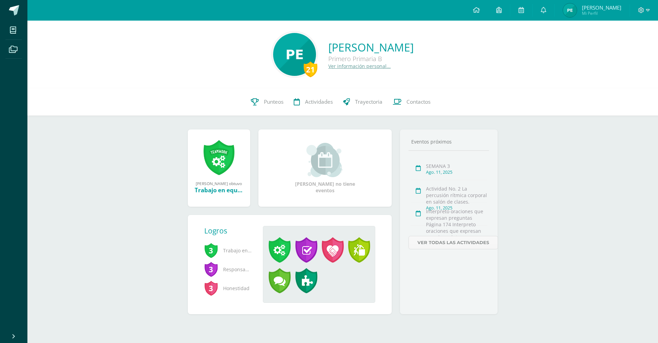
click at [608, 5] on span "[PERSON_NAME]" at bounding box center [601, 7] width 39 height 7
click at [608, 6] on span "[PERSON_NAME]" at bounding box center [601, 7] width 39 height 7
click at [603, 11] on span "Mi Perfil" at bounding box center [601, 13] width 39 height 6
click at [616, 6] on span "[PERSON_NAME]" at bounding box center [601, 7] width 39 height 7
click at [547, 11] on icon at bounding box center [543, 10] width 5 height 6
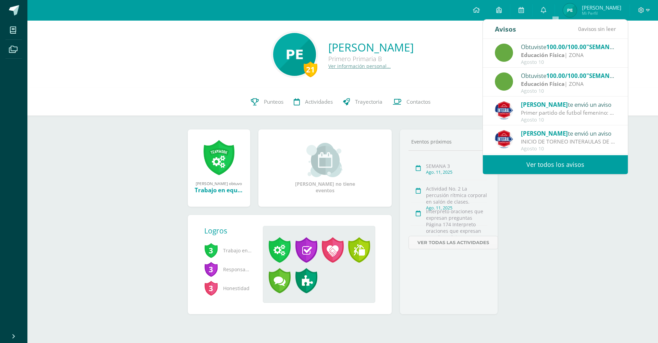
click at [565, 265] on div "21 Paolo Javier Elías Carrera Primero Primaria B Ver información personal... 21…" at bounding box center [342, 178] width 631 height 315
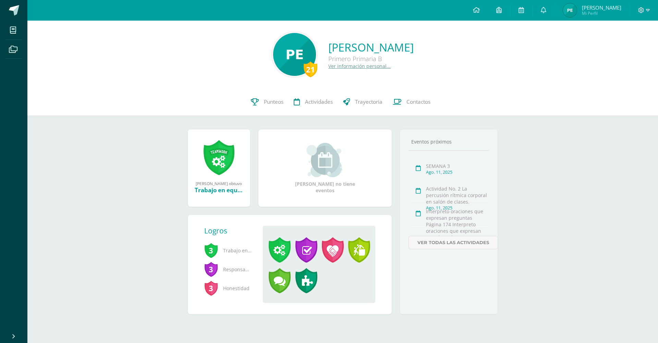
click at [610, 10] on span "[PERSON_NAME]" at bounding box center [601, 7] width 39 height 7
click at [598, 8] on span "[PERSON_NAME]" at bounding box center [601, 7] width 39 height 7
click at [599, 14] on span "Mi Perfil" at bounding box center [601, 13] width 39 height 6
click at [608, 15] on span "Mi Perfil" at bounding box center [601, 13] width 39 height 6
click at [600, 14] on span "Mi Perfil" at bounding box center [601, 13] width 39 height 6
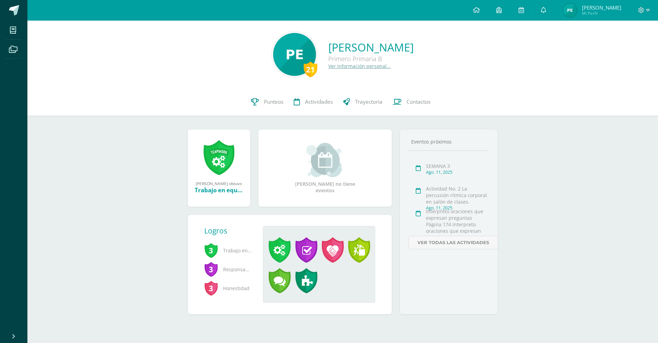
drag, startPoint x: 617, startPoint y: 14, endPoint x: 608, endPoint y: 9, distance: 10.3
click at [617, 13] on span "Mi Perfil" at bounding box center [601, 13] width 39 height 6
click at [608, 1] on link "[PERSON_NAME] Mi Perfil" at bounding box center [592, 10] width 75 height 21
click at [609, 12] on span "Mi Perfil" at bounding box center [601, 13] width 39 height 6
click at [605, 9] on span "[PERSON_NAME]" at bounding box center [601, 7] width 39 height 7
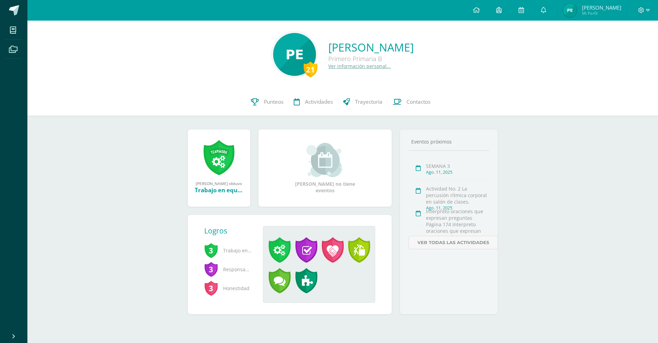
click at [605, 8] on span "[PERSON_NAME]" at bounding box center [601, 7] width 39 height 7
click at [597, 8] on span "[PERSON_NAME]" at bounding box center [601, 7] width 39 height 7
click at [623, 11] on span "[PERSON_NAME] Mi Perfil" at bounding box center [592, 10] width 61 height 14
click at [606, 14] on span "Mi Perfil" at bounding box center [601, 13] width 39 height 6
click at [602, 10] on span "[PERSON_NAME]" at bounding box center [601, 7] width 39 height 7
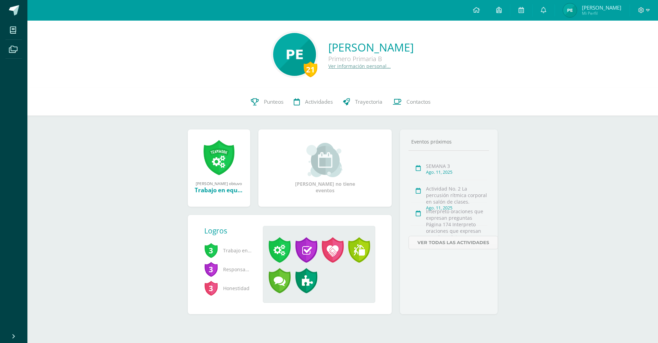
click at [603, 13] on span "Mi Perfil" at bounding box center [601, 13] width 39 height 6
click at [547, 12] on icon at bounding box center [543, 10] width 5 height 6
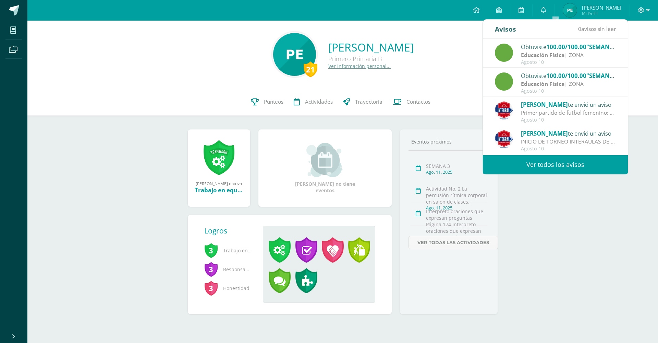
click at [172, 60] on div "21 Paolo Javier Elías Carrera Primero Primaria B Ver información personal..." at bounding box center [343, 55] width 620 height 46
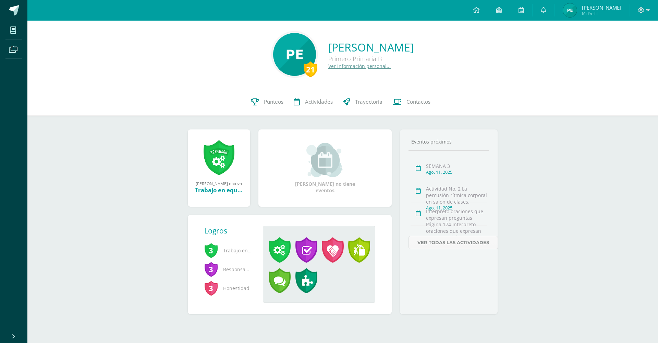
click at [598, 13] on span "Mi Perfil" at bounding box center [601, 13] width 39 height 6
click at [547, 12] on icon at bounding box center [543, 10] width 5 height 6
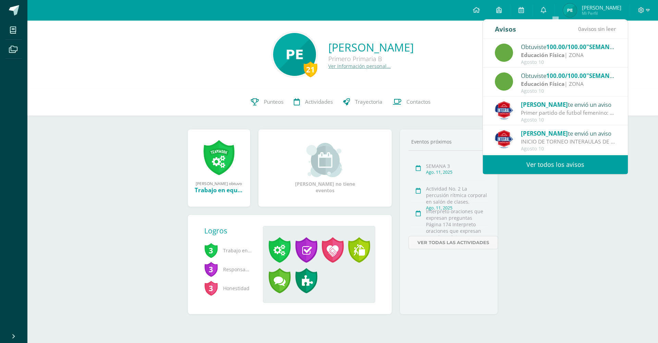
click at [593, 230] on div "21 Paolo Javier Elías Carrera Primero Primaria B Ver información personal... 21…" at bounding box center [342, 178] width 631 height 315
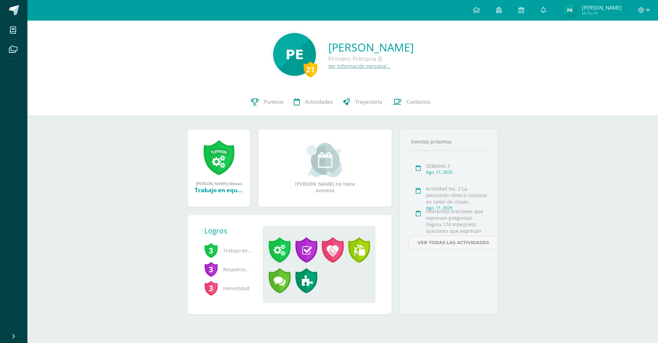
click at [607, 13] on span "Mi Perfil" at bounding box center [601, 13] width 39 height 6
click at [608, 8] on span "[PERSON_NAME]" at bounding box center [601, 7] width 39 height 7
click at [600, 13] on span "Mi Perfil" at bounding box center [601, 13] width 39 height 6
click at [605, 3] on span "[PERSON_NAME] Mi Perfil" at bounding box center [592, 10] width 61 height 14
drag, startPoint x: 619, startPoint y: 12, endPoint x: 498, endPoint y: 1, distance: 121.5
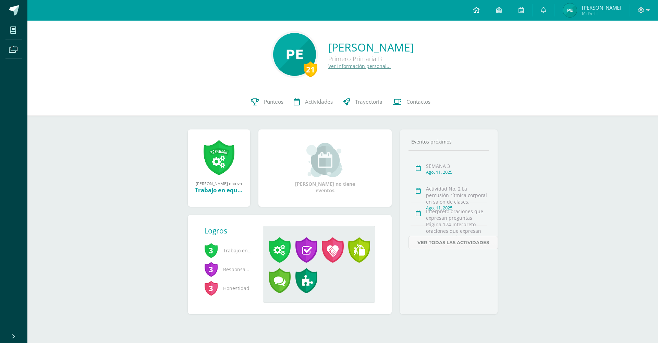
click at [617, 11] on span "[PERSON_NAME] Mi Perfil" at bounding box center [601, 10] width 39 height 11
click at [593, 11] on span "[PERSON_NAME] Mi Perfil" at bounding box center [592, 10] width 61 height 14
click at [600, 11] on span "Mi Perfil" at bounding box center [601, 13] width 39 height 6
click at [555, 9] on link at bounding box center [544, 10] width 22 height 21
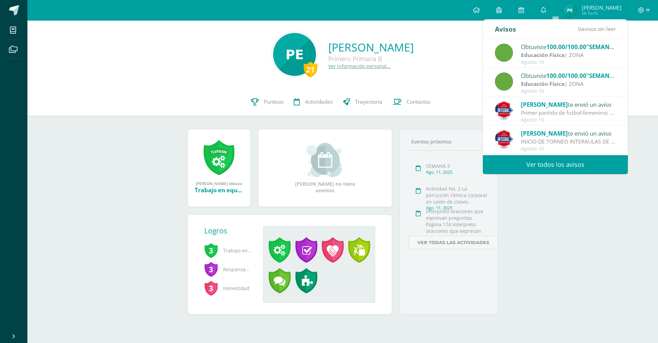
click at [551, 200] on div "21 Paolo Javier Elías Carrera Primero Primaria B Ver información personal... 21…" at bounding box center [342, 178] width 631 height 315
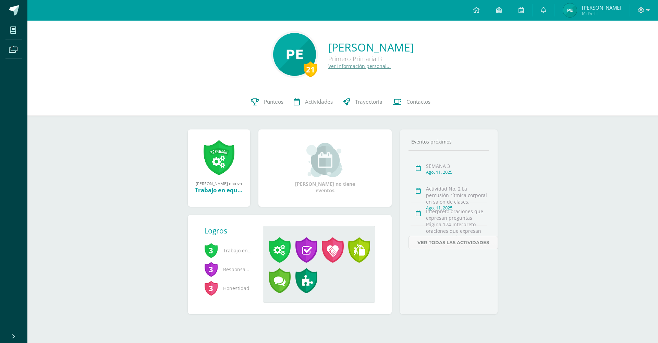
drag, startPoint x: 600, startPoint y: 21, endPoint x: 599, endPoint y: 16, distance: 4.5
click at [600, 20] on body "Mis cursos Archivos Cerrar panel Administración Financiera Primero Primaria "B"…" at bounding box center [329, 168] width 658 height 336
click at [600, 12] on span "Mi Perfil" at bounding box center [601, 13] width 39 height 6
click at [609, 5] on span "[PERSON_NAME]" at bounding box center [601, 7] width 39 height 7
click at [595, 10] on span "[PERSON_NAME]" at bounding box center [601, 7] width 39 height 7
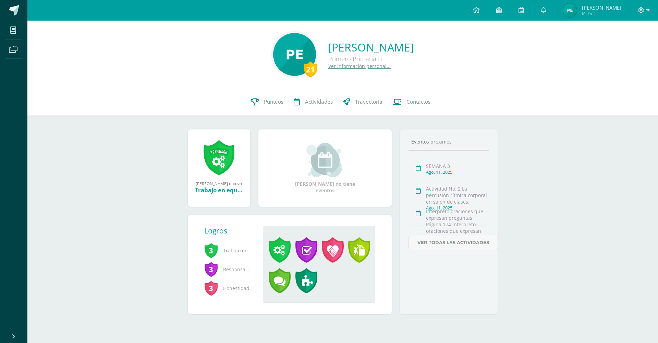
click at [602, 19] on link "[PERSON_NAME] Mi Perfil" at bounding box center [592, 10] width 75 height 21
click at [597, 18] on link "[PERSON_NAME] Mi Perfil" at bounding box center [592, 10] width 75 height 21
click at [600, 18] on link "[PERSON_NAME] Mi Perfil" at bounding box center [592, 10] width 75 height 21
click at [603, 19] on link "[PERSON_NAME] Mi Perfil" at bounding box center [592, 10] width 75 height 21
click at [594, 18] on link "[PERSON_NAME] Mi Perfil" at bounding box center [592, 10] width 75 height 21
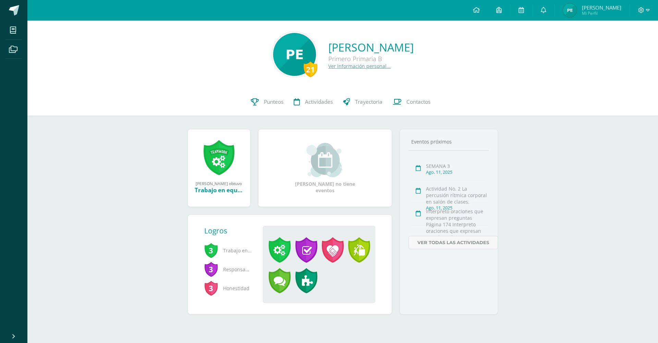
click at [600, 5] on span "[PERSON_NAME]" at bounding box center [601, 7] width 39 height 7
click at [547, 11] on icon at bounding box center [543, 10] width 5 height 6
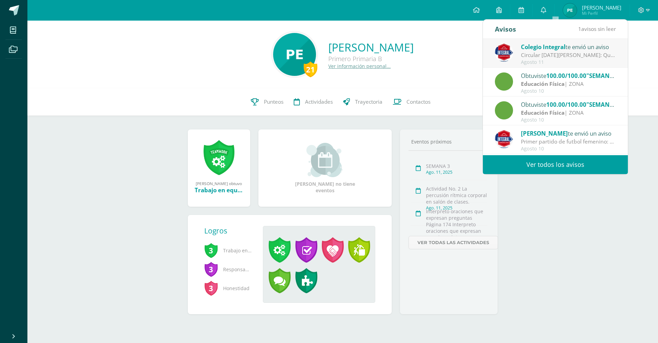
click at [546, 57] on div "Circular [DATE][PERSON_NAME]: Querida comunidad educativa, te trasladamos este …" at bounding box center [568, 55] width 95 height 8
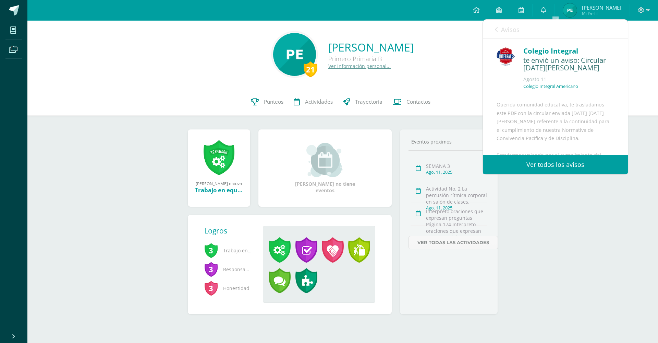
click at [559, 159] on link "Ver todos los avisos" at bounding box center [555, 164] width 145 height 19
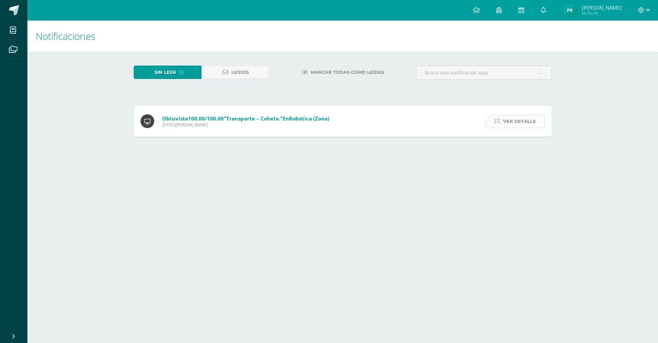
click at [511, 115] on span "Ver detalle" at bounding box center [519, 121] width 33 height 13
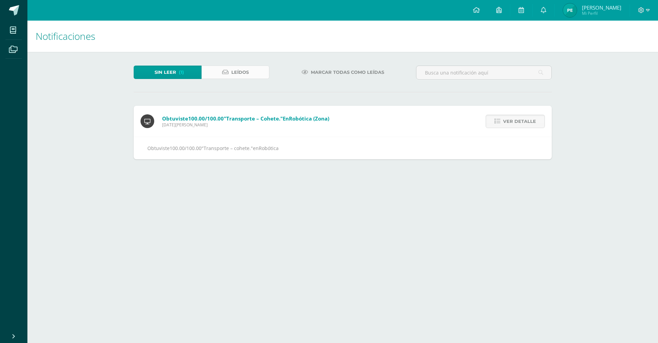
click at [240, 70] on span "Leídos" at bounding box center [239, 72] width 17 height 13
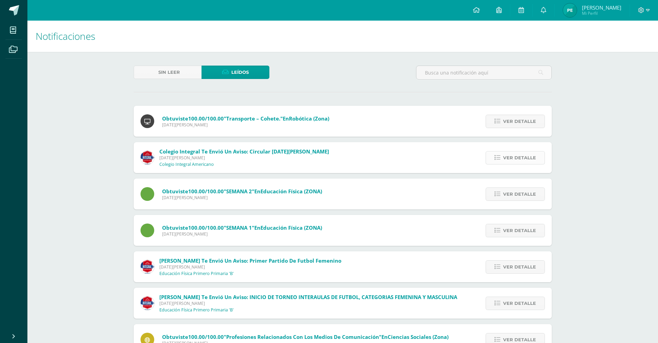
click at [513, 151] on span "Ver detalle" at bounding box center [519, 157] width 33 height 13
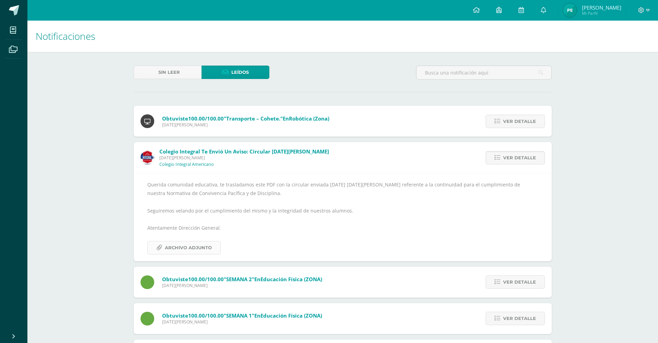
click at [198, 241] on span "Archivo Adjunto" at bounding box center [188, 247] width 47 height 13
click at [510, 115] on span "Ver detalle" at bounding box center [519, 121] width 33 height 13
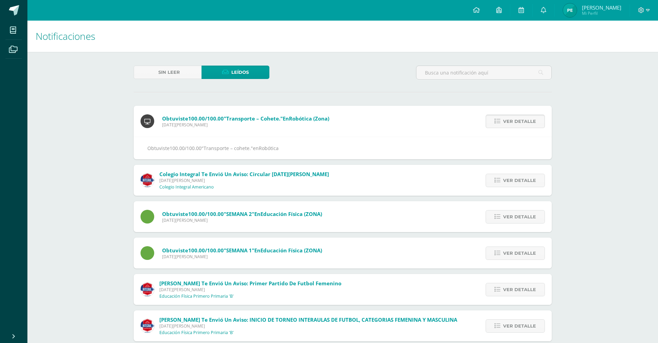
click at [507, 115] on span "Ver detalle" at bounding box center [519, 121] width 33 height 13
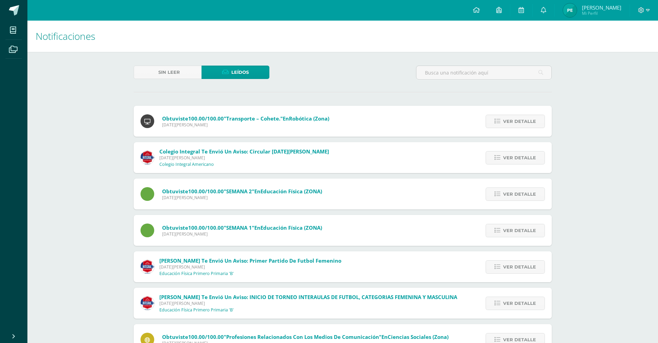
click at [598, 12] on span "Mi Perfil" at bounding box center [601, 13] width 39 height 6
